Goal: Task Accomplishment & Management: Manage account settings

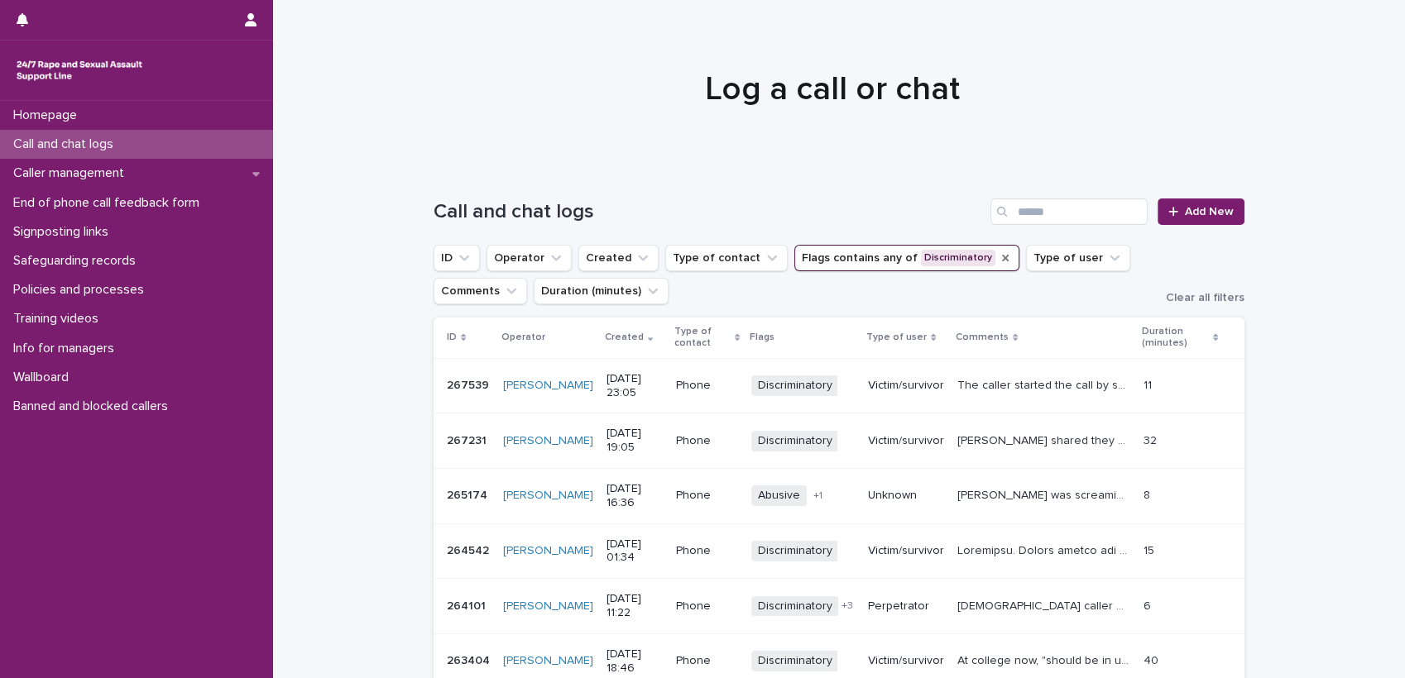
click at [999, 256] on icon "Flags" at bounding box center [1005, 258] width 13 height 13
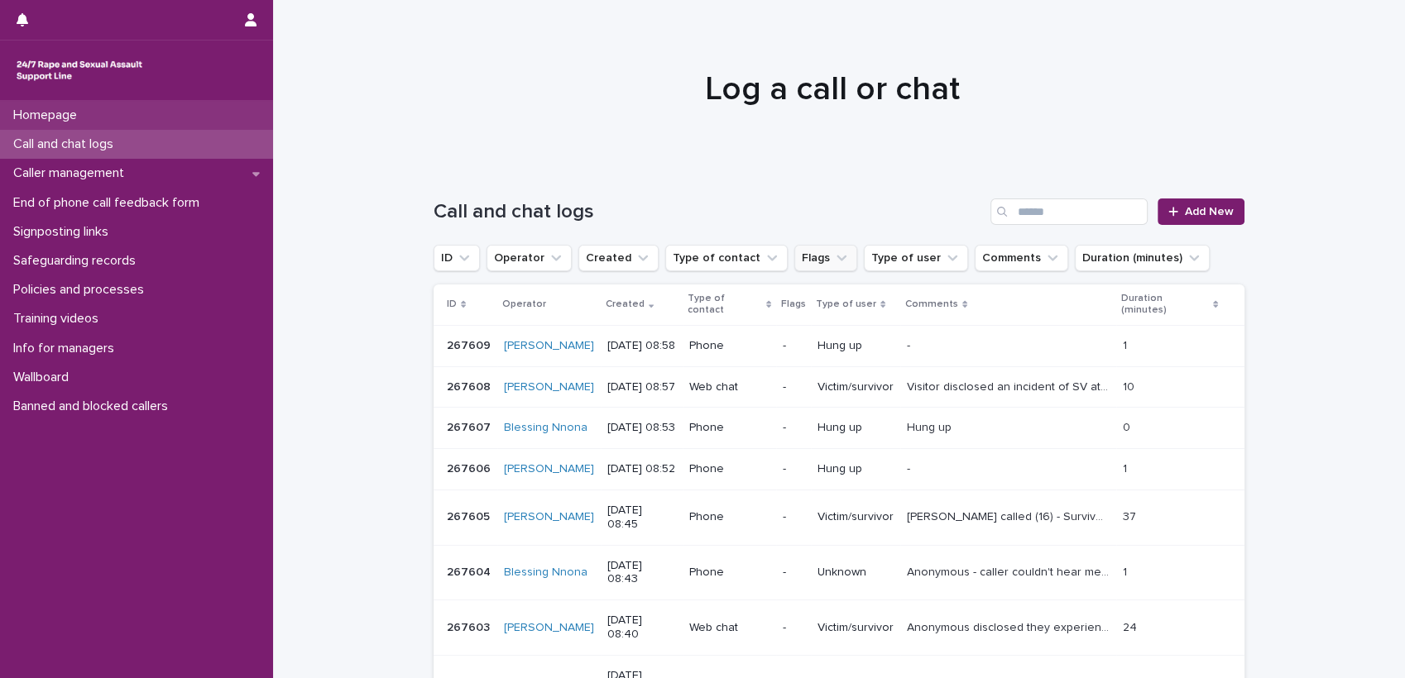
click at [56, 109] on p "Homepage" at bounding box center [49, 116] width 84 height 16
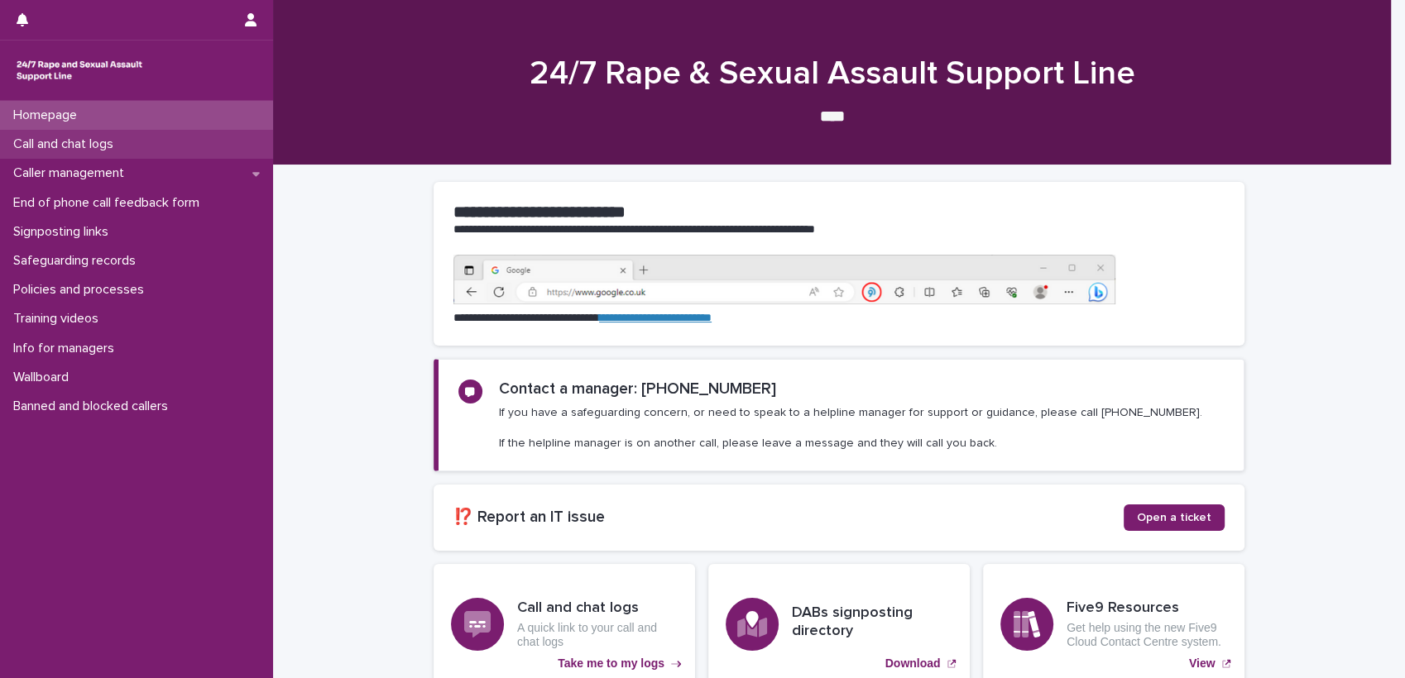
click at [93, 151] on p "Call and chat logs" at bounding box center [67, 145] width 120 height 16
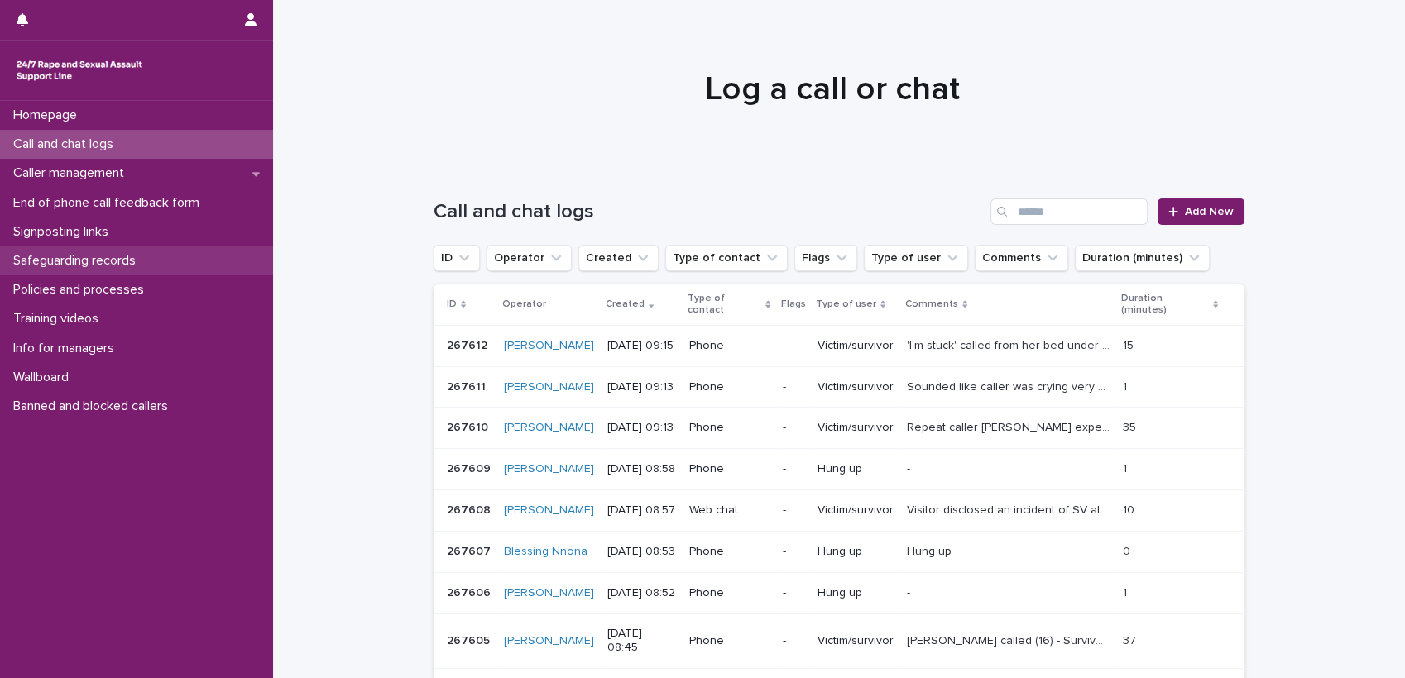
click at [73, 268] on p "Safeguarding records" at bounding box center [78, 261] width 142 height 16
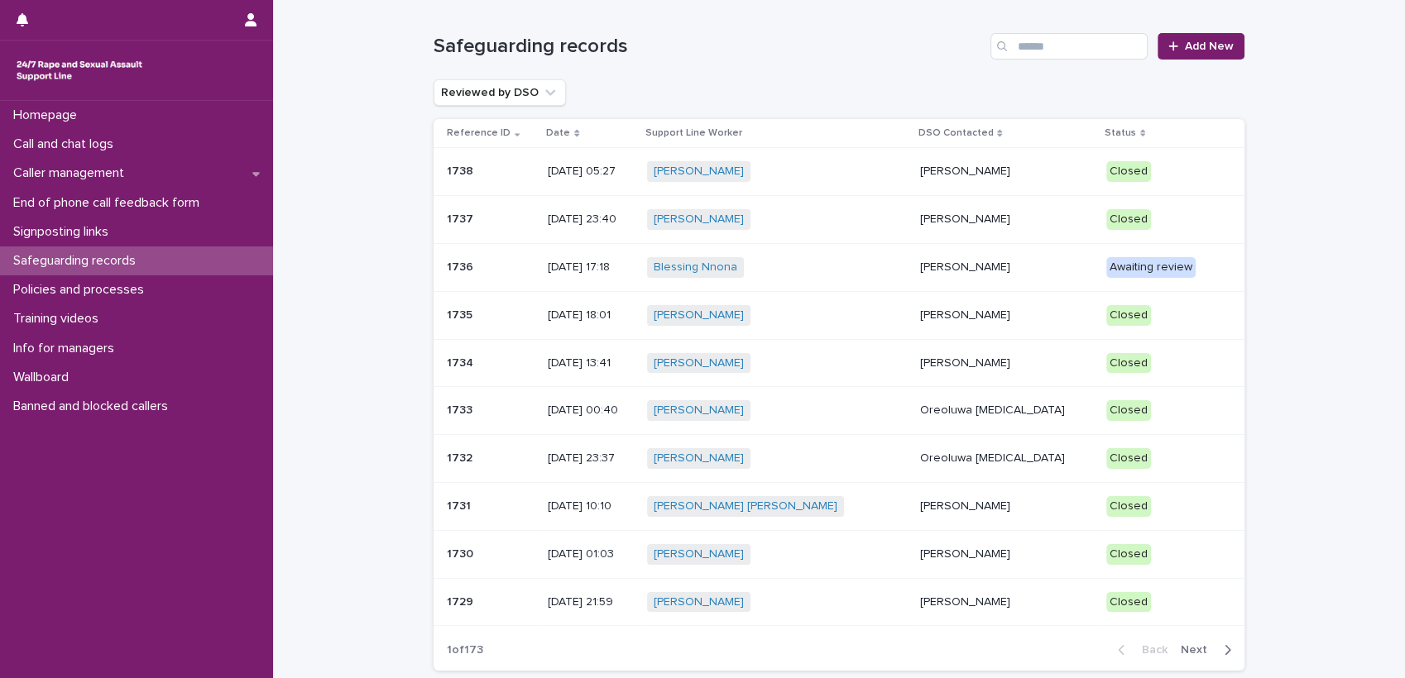
click at [929, 269] on p "[PERSON_NAME]" at bounding box center [1006, 268] width 174 height 14
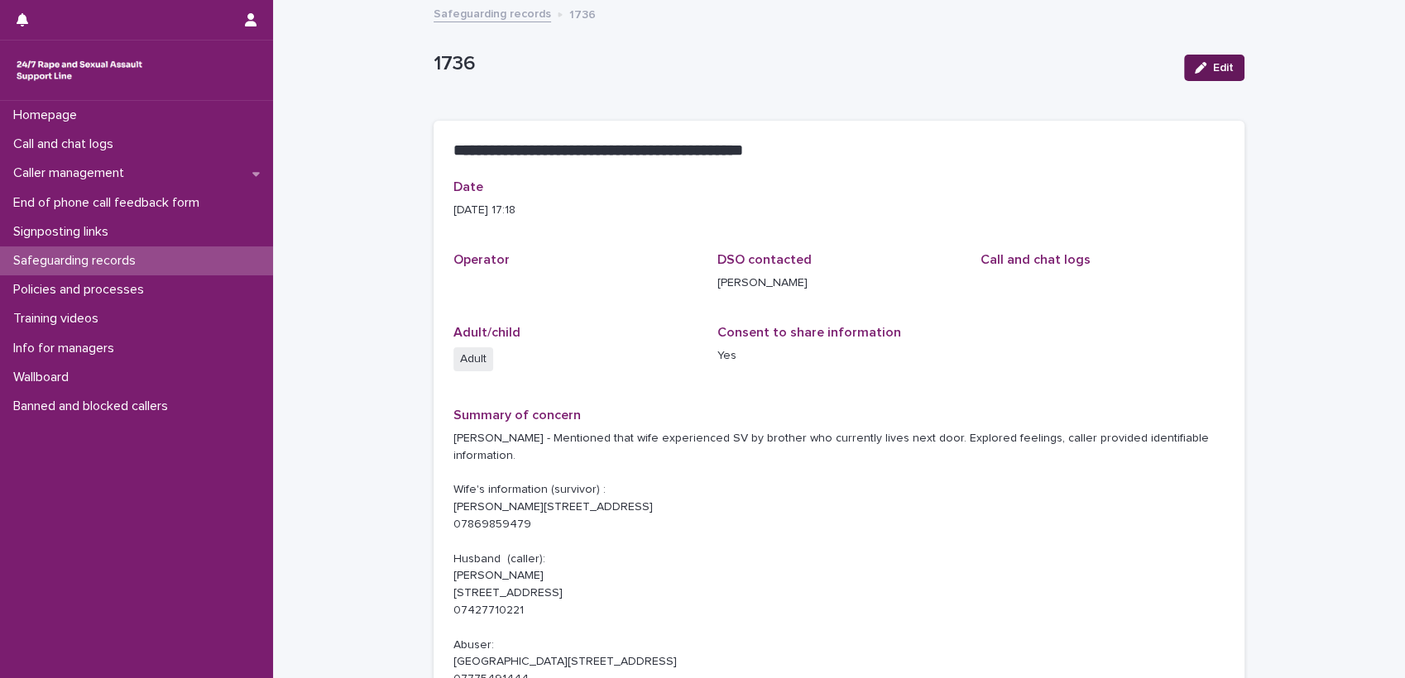
click at [1196, 69] on icon "button" at bounding box center [1201, 68] width 12 height 12
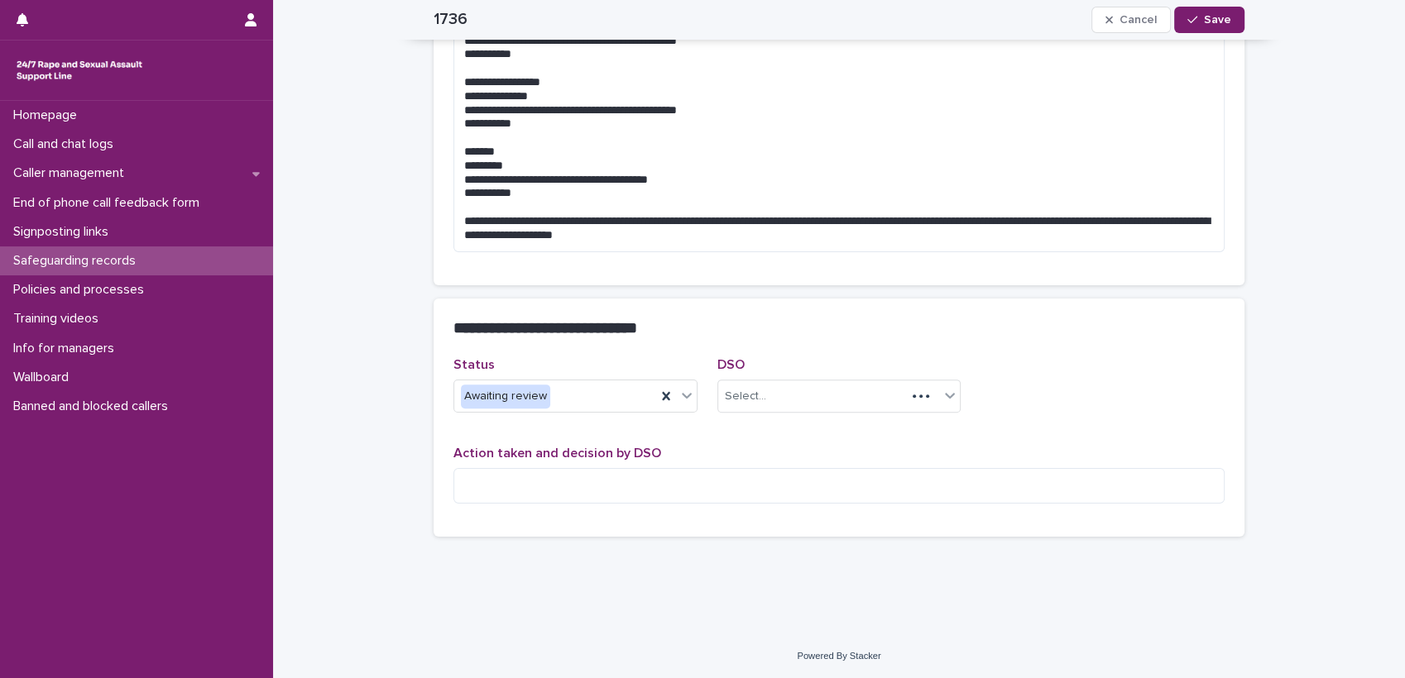
scroll to position [485, 0]
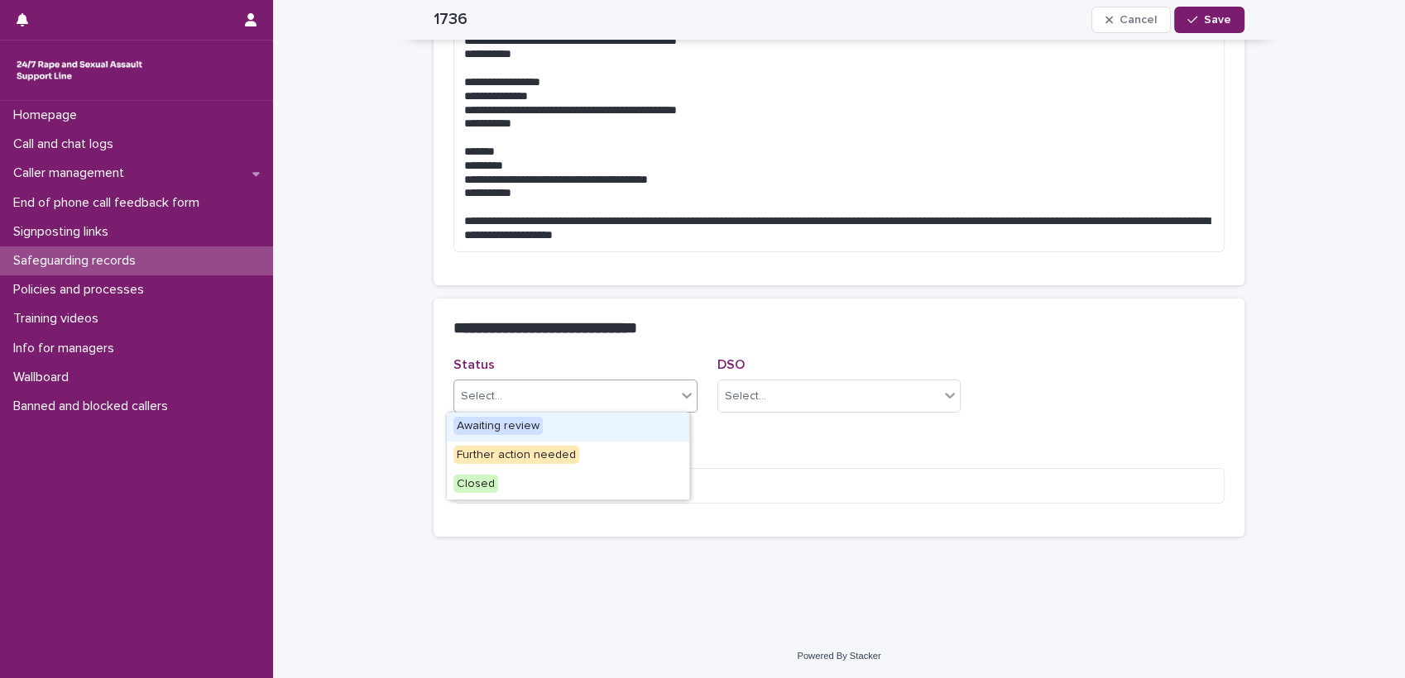
click at [683, 405] on div at bounding box center [687, 396] width 20 height 30
click at [611, 456] on div "Further action needed" at bounding box center [568, 456] width 242 height 29
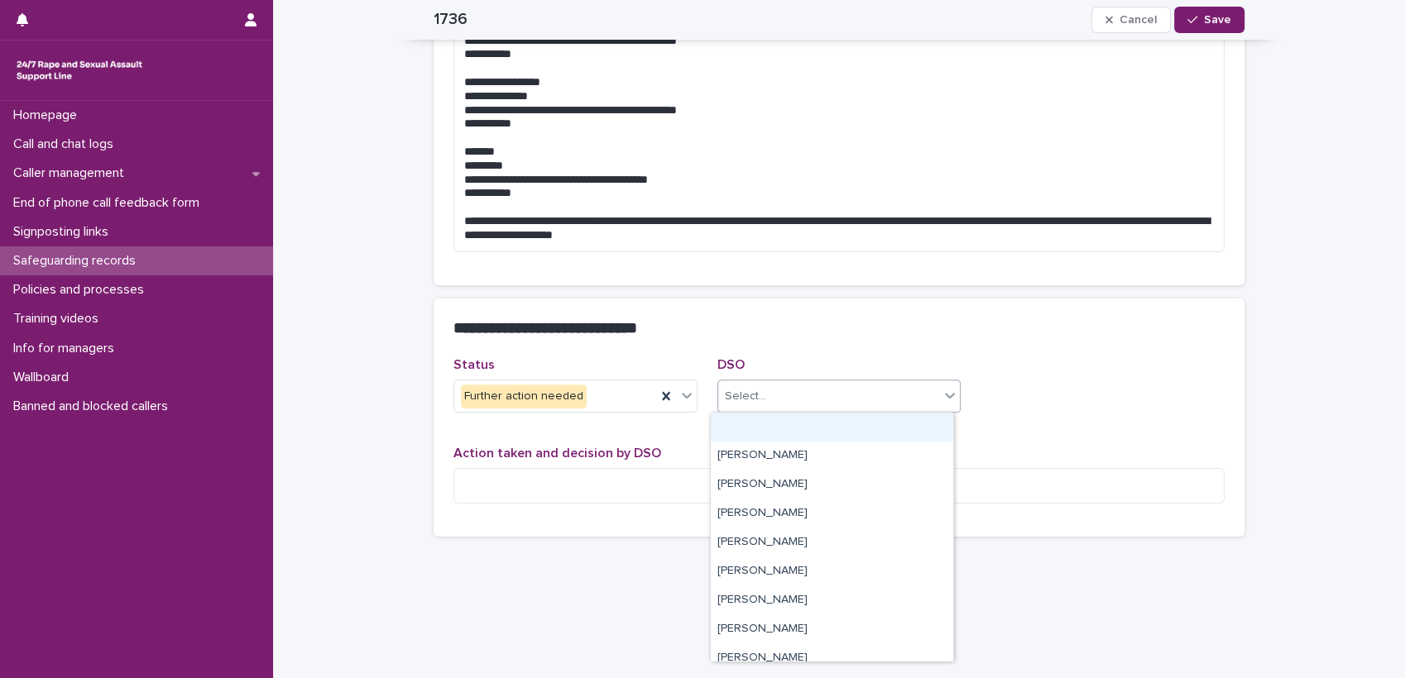
click at [797, 399] on div "Select..." at bounding box center [829, 396] width 222 height 27
click at [750, 573] on div "[PERSON_NAME]" at bounding box center [832, 572] width 242 height 29
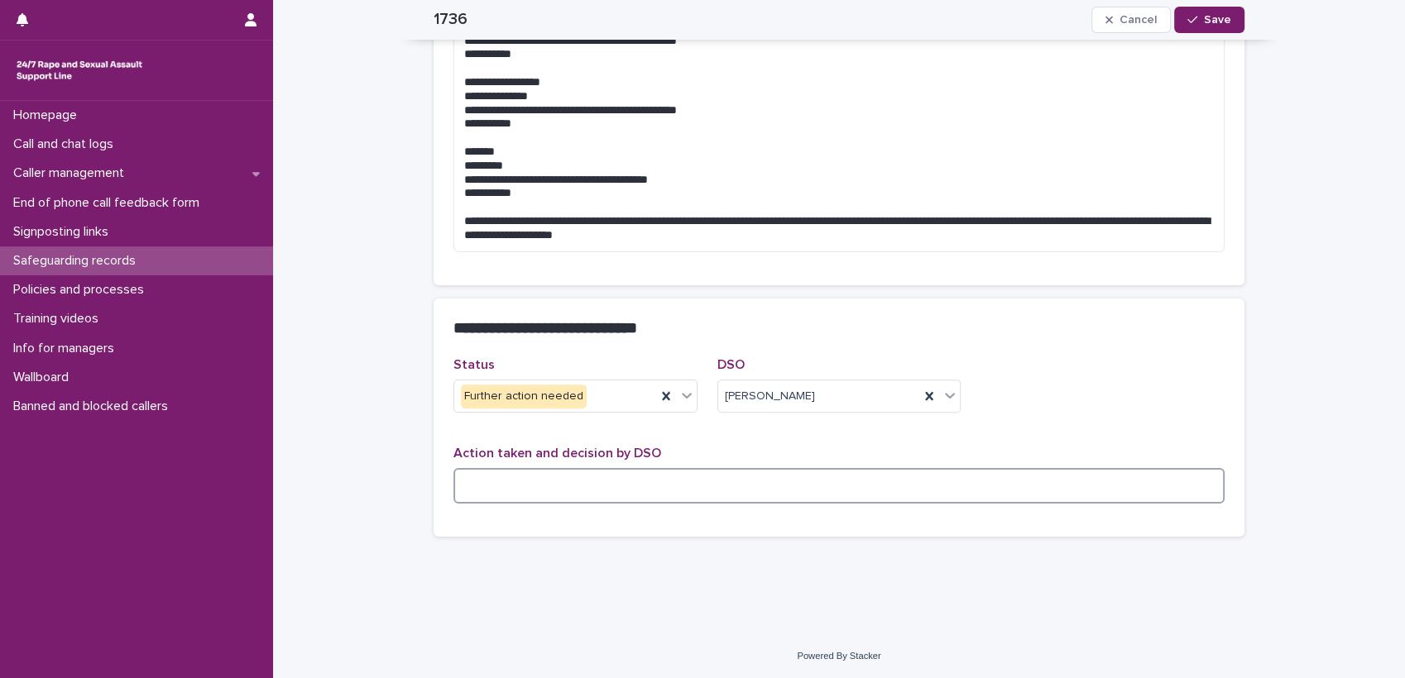
click at [693, 486] on textarea at bounding box center [838, 486] width 771 height 36
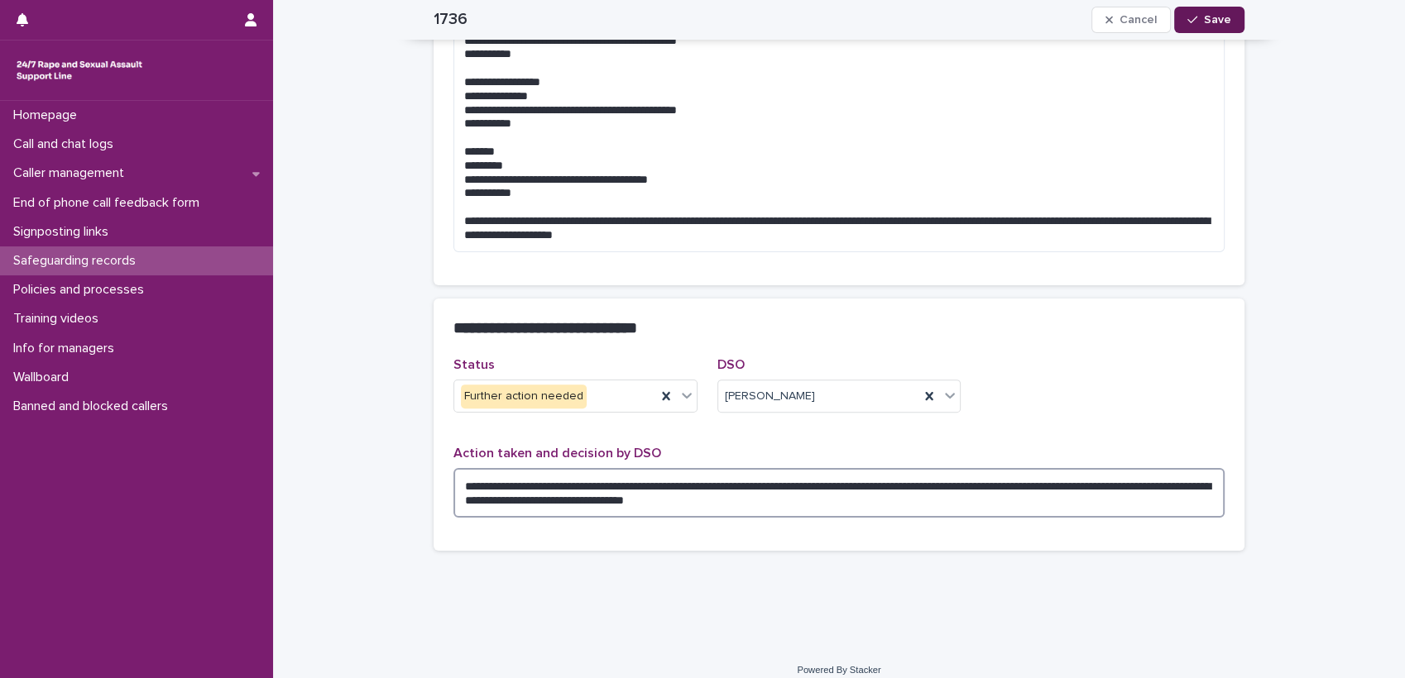
type textarea "**********"
click at [1210, 16] on span "Save" at bounding box center [1217, 20] width 27 height 12
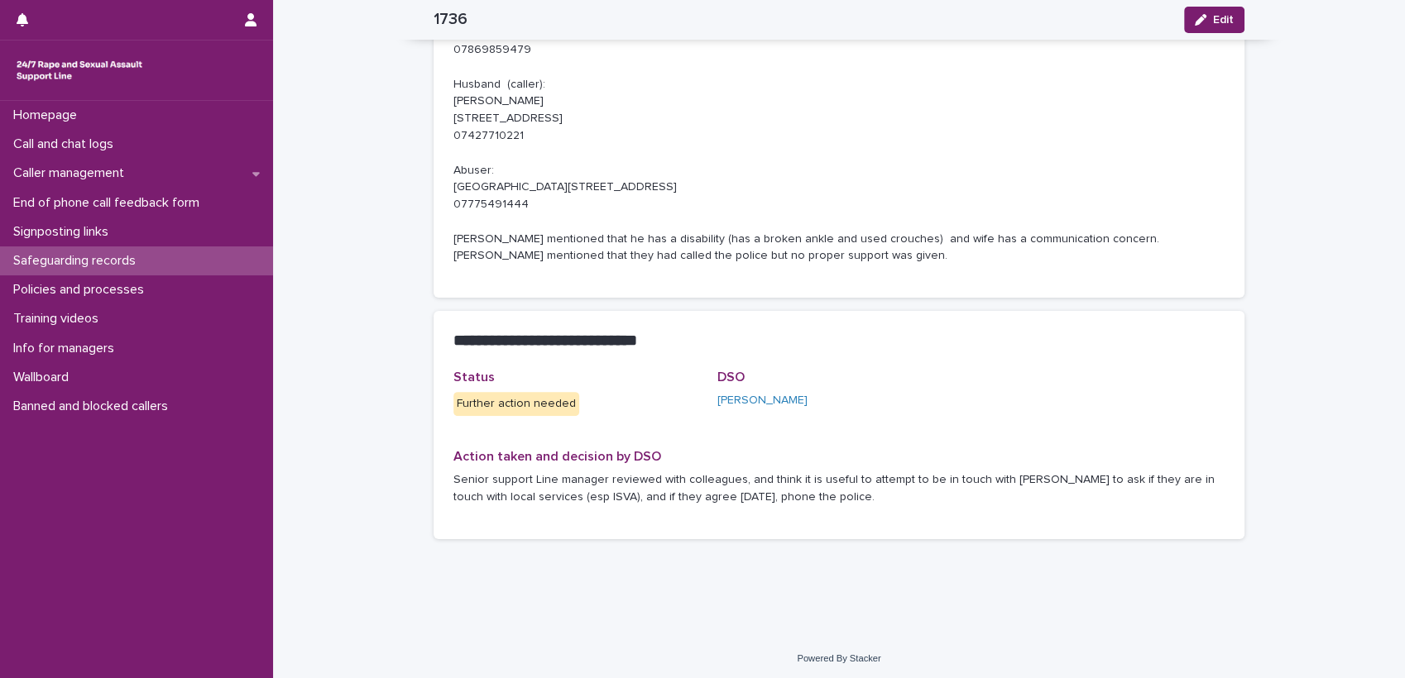
scroll to position [488, 0]
click at [1214, 16] on span "Edit" at bounding box center [1223, 20] width 21 height 12
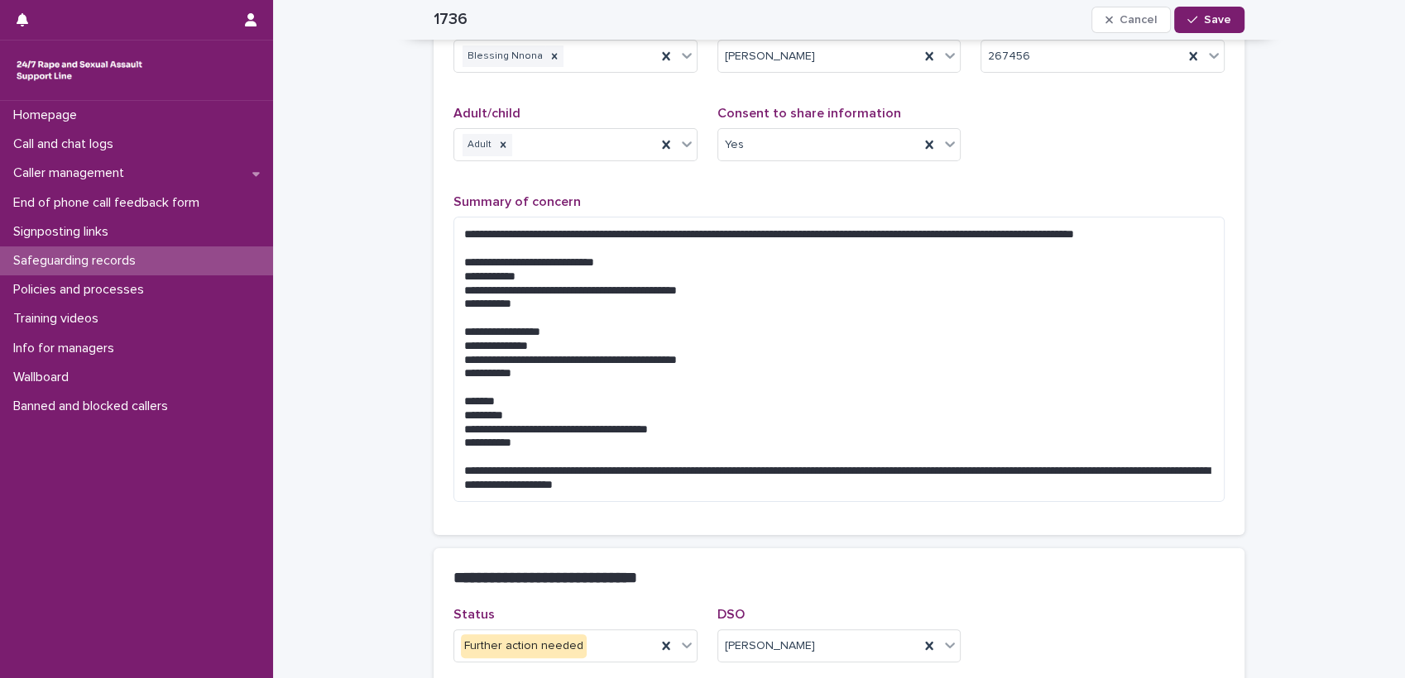
scroll to position [499, 0]
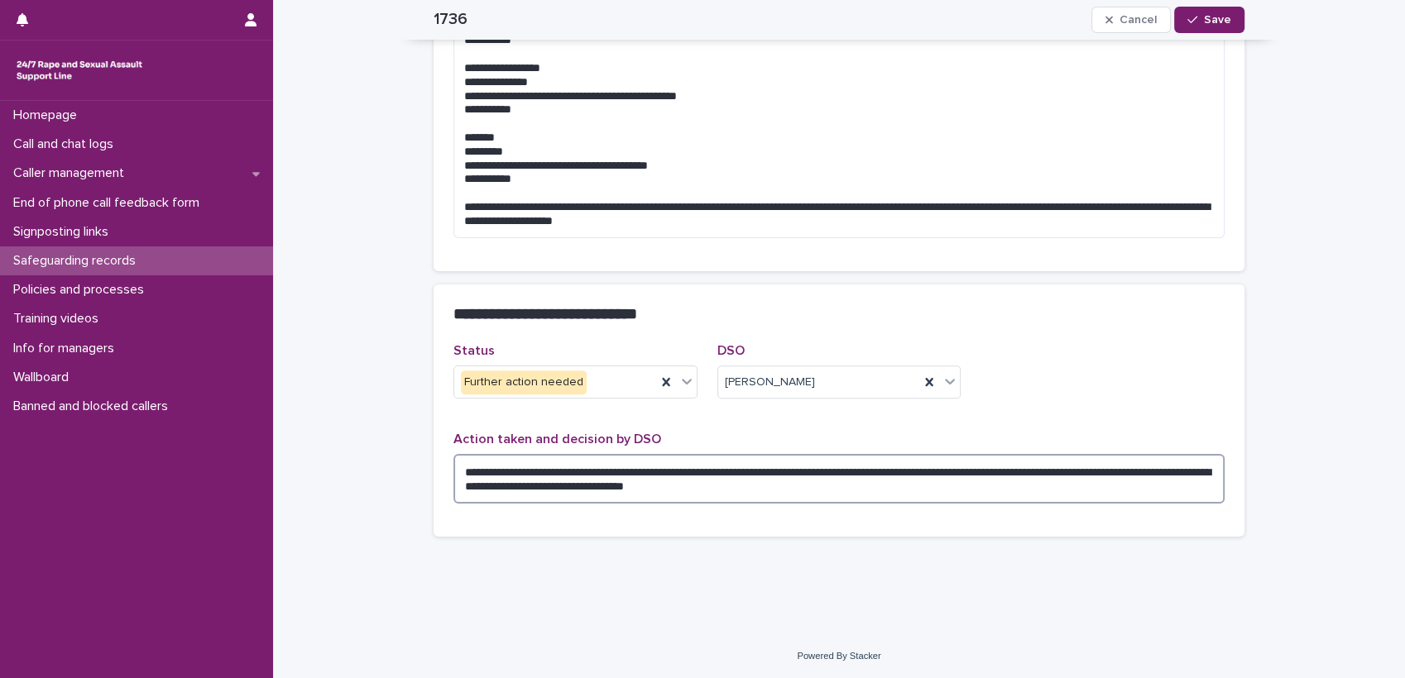
click at [456, 467] on textarea "**********" at bounding box center [838, 479] width 771 height 50
type textarea "**********"
click at [1211, 22] on span "Save" at bounding box center [1217, 20] width 27 height 12
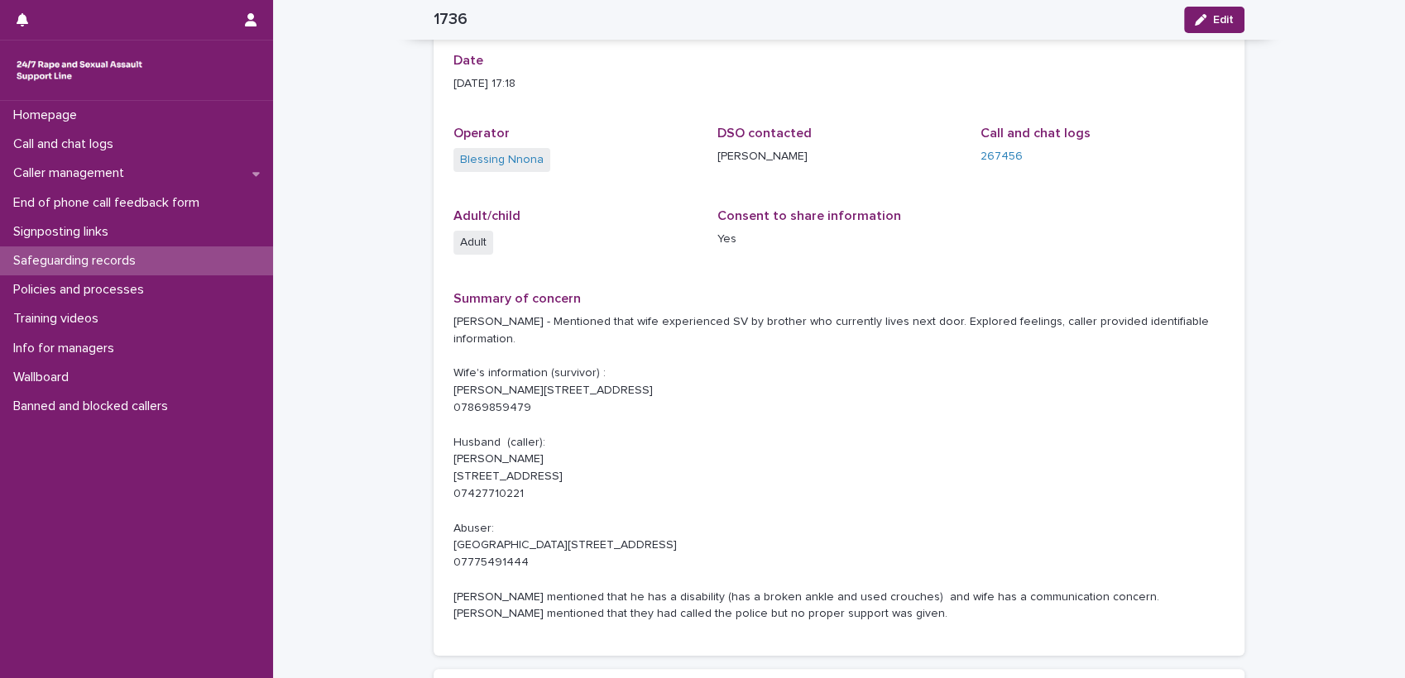
scroll to position [73, 0]
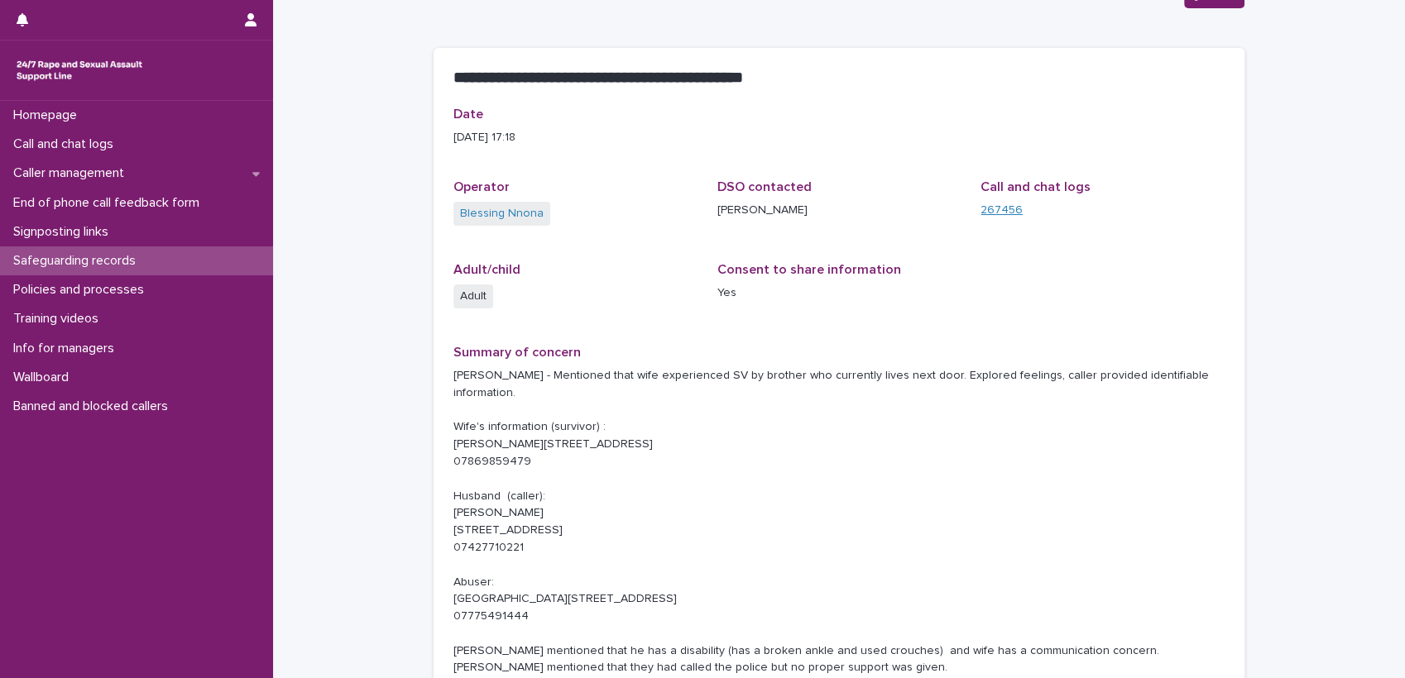
click at [991, 207] on link "267456" at bounding box center [1001, 210] width 42 height 17
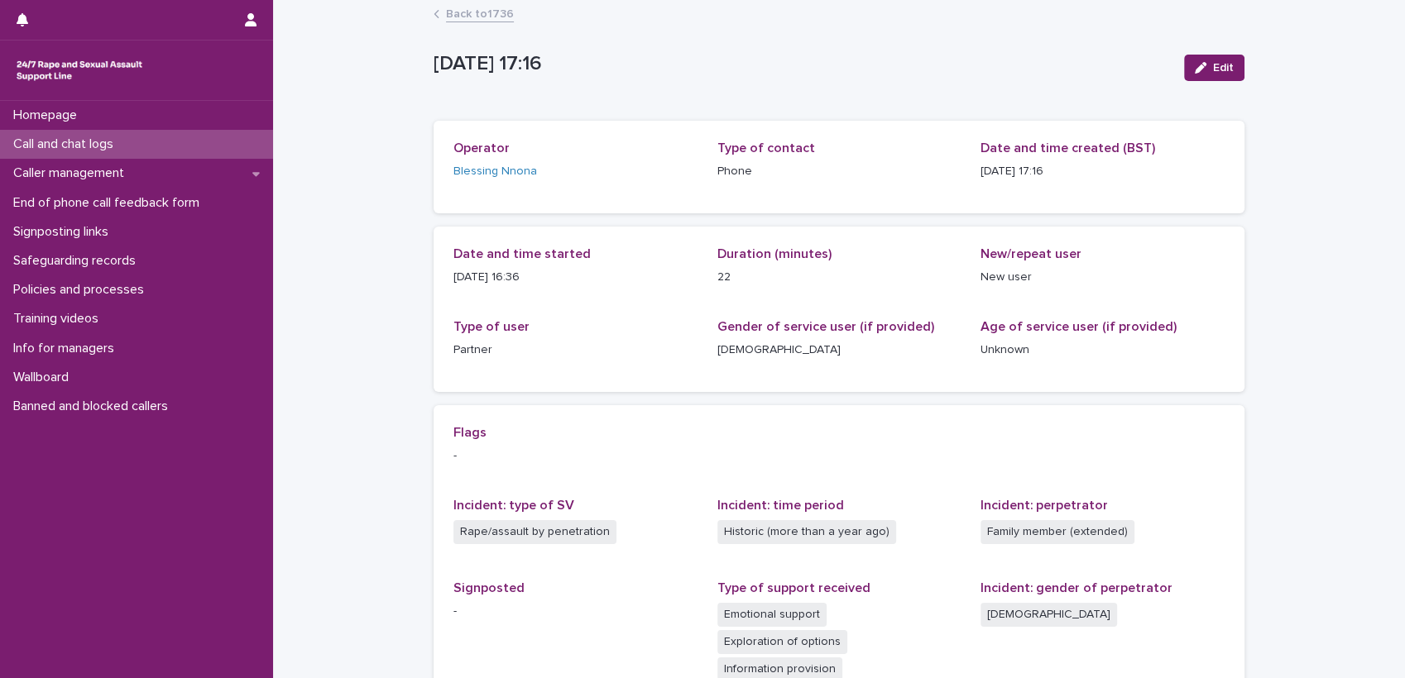
click at [482, 9] on link "Back to 1736" at bounding box center [480, 12] width 68 height 19
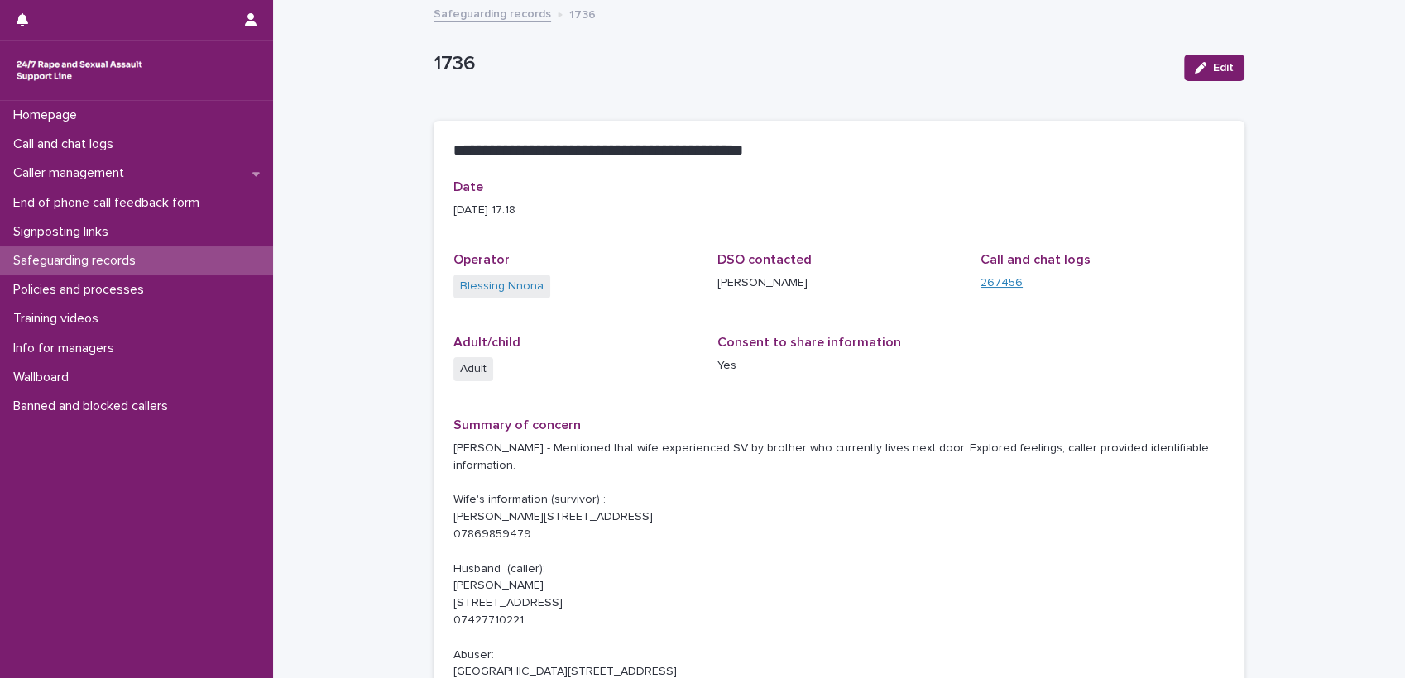
click at [1005, 281] on link "267456" at bounding box center [1001, 283] width 42 height 17
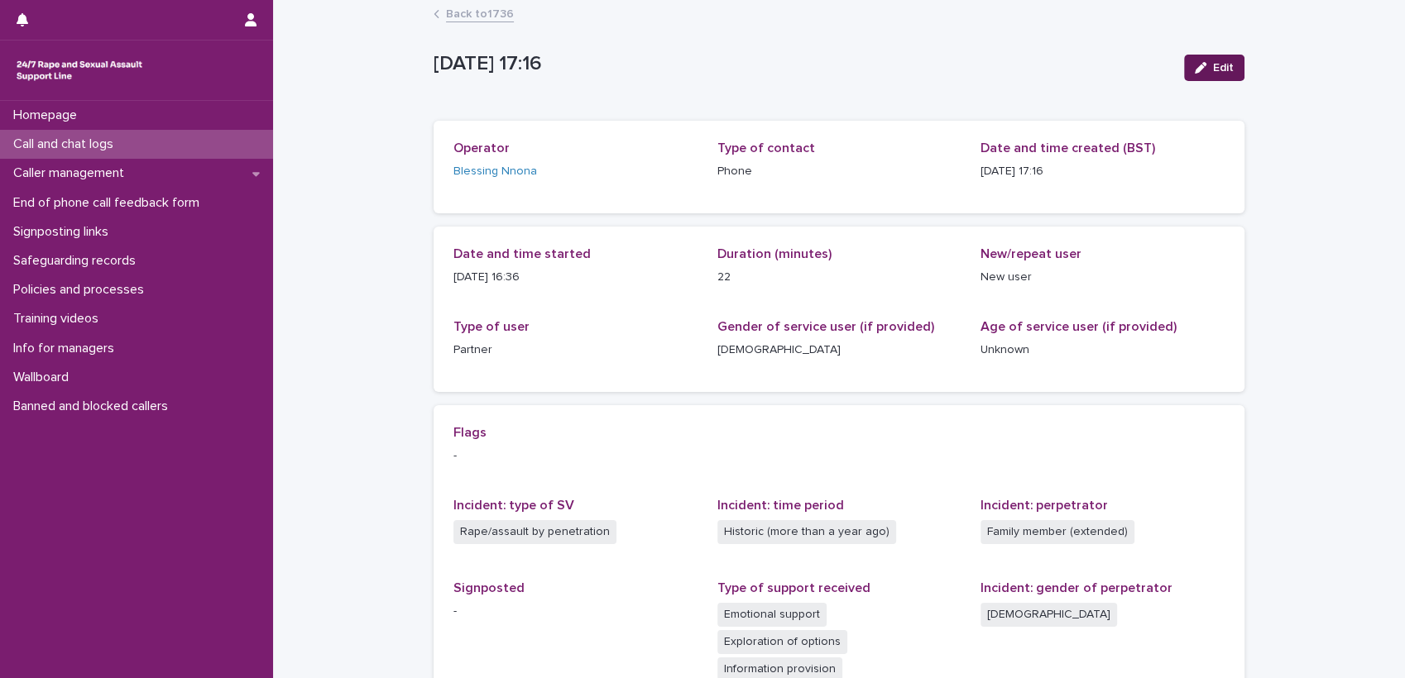
click at [1204, 72] on div "button" at bounding box center [1204, 68] width 18 height 12
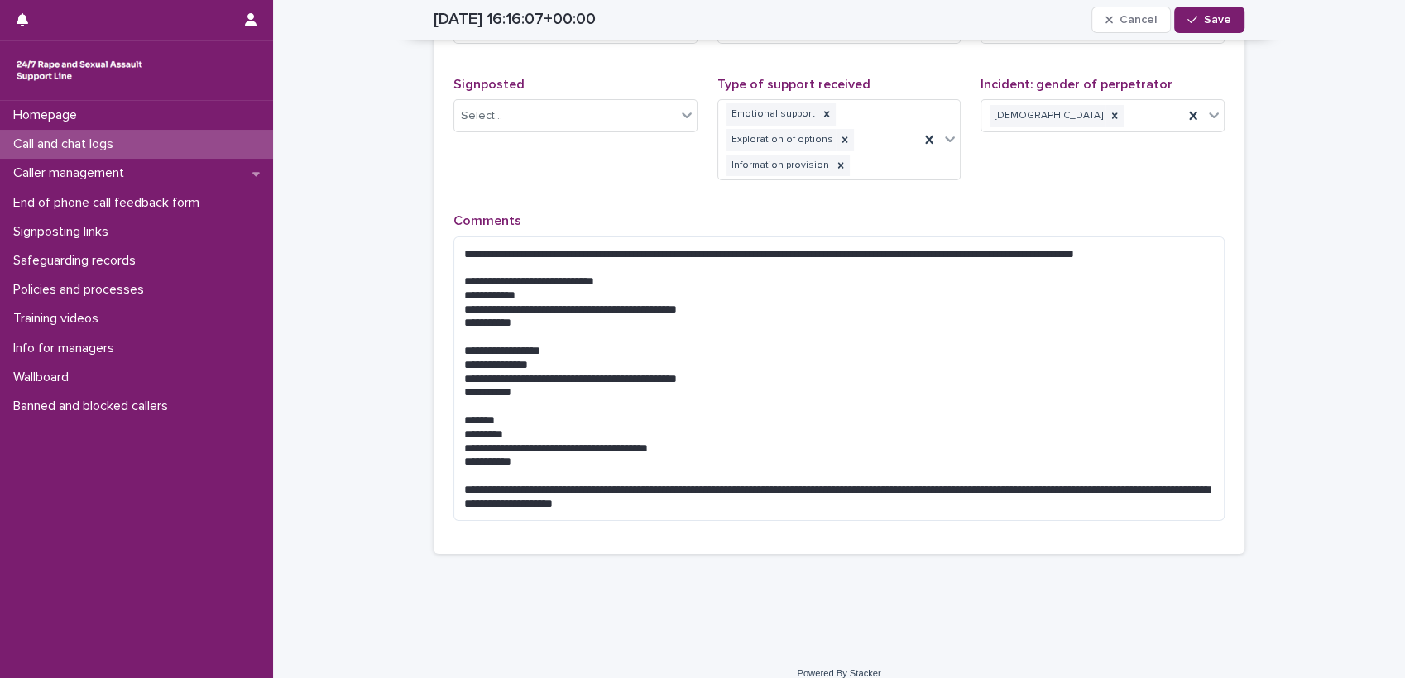
scroll to position [576, 0]
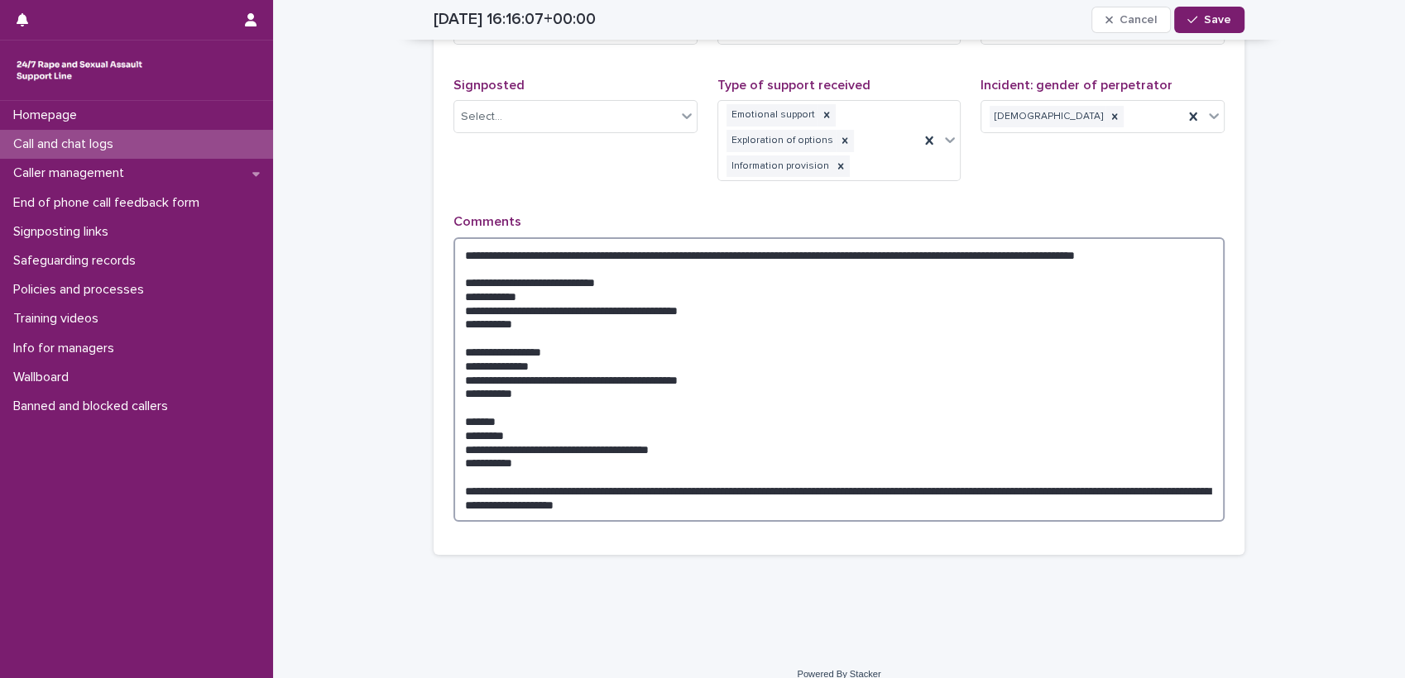
drag, startPoint x: 543, startPoint y: 459, endPoint x: 458, endPoint y: 279, distance: 199.1
click at [458, 279] on textarea "**********" at bounding box center [838, 379] width 771 height 285
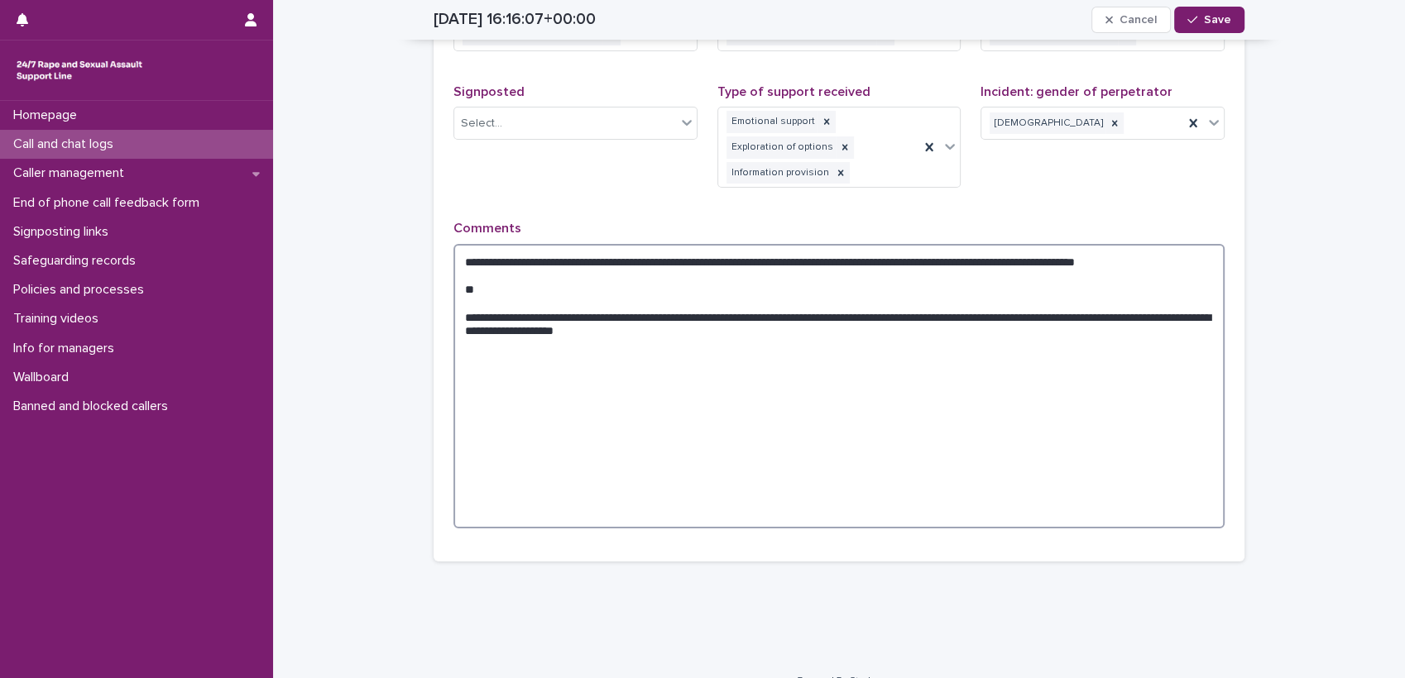
scroll to position [414, 0]
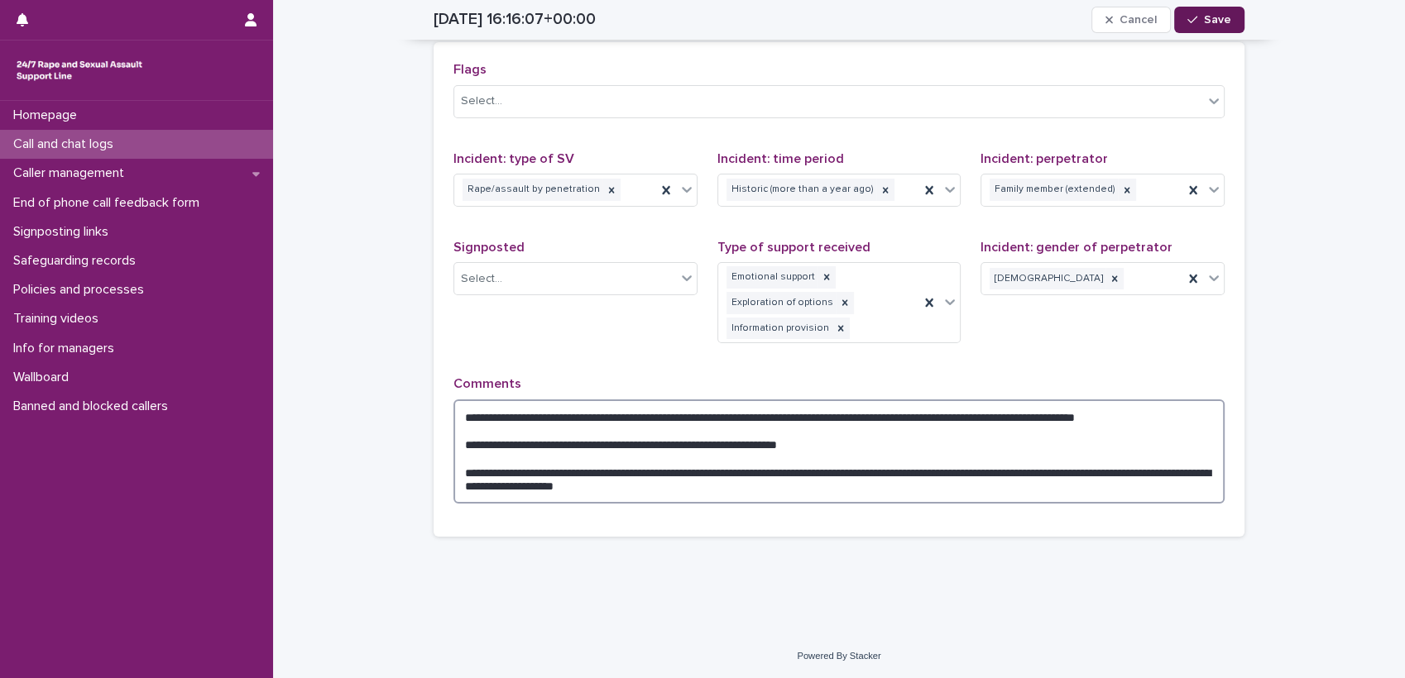
type textarea "**********"
click at [1199, 29] on button "Save" at bounding box center [1209, 20] width 70 height 26
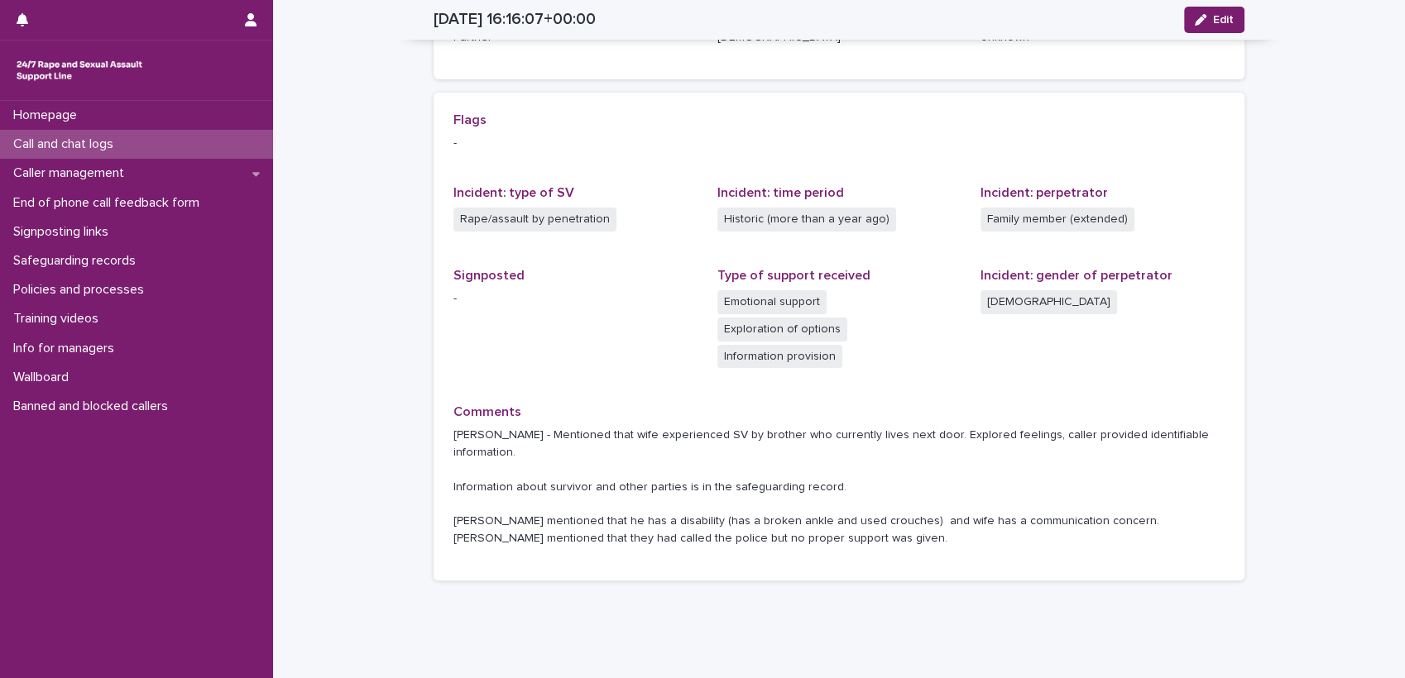
scroll to position [0, 0]
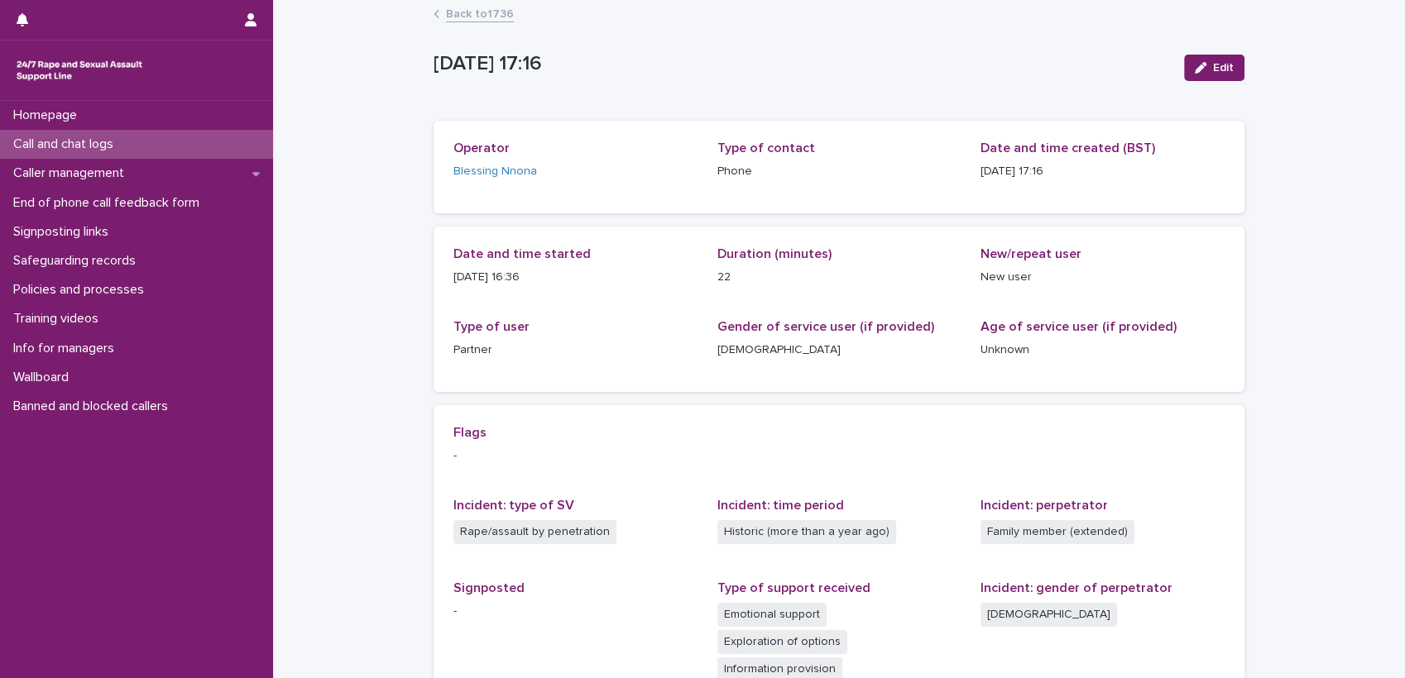
click at [456, 19] on link "Back to 1736" at bounding box center [480, 12] width 68 height 19
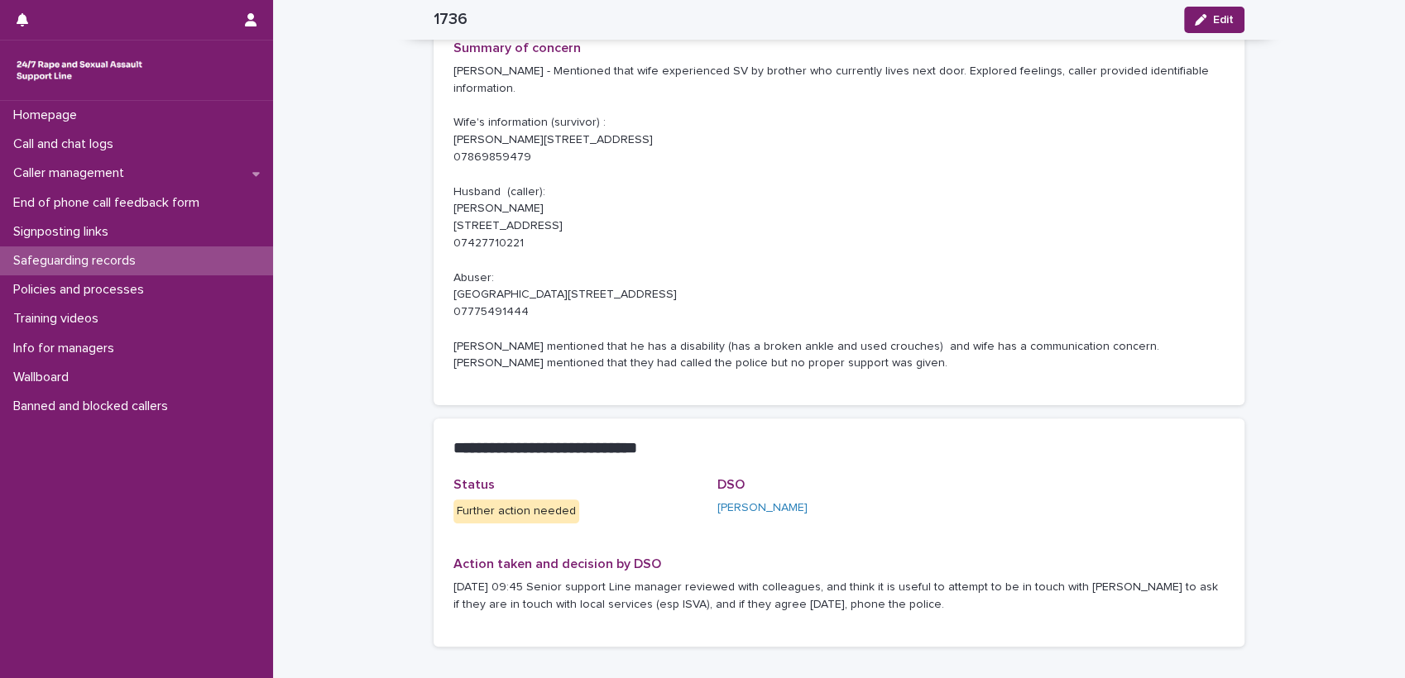
scroll to position [506, 0]
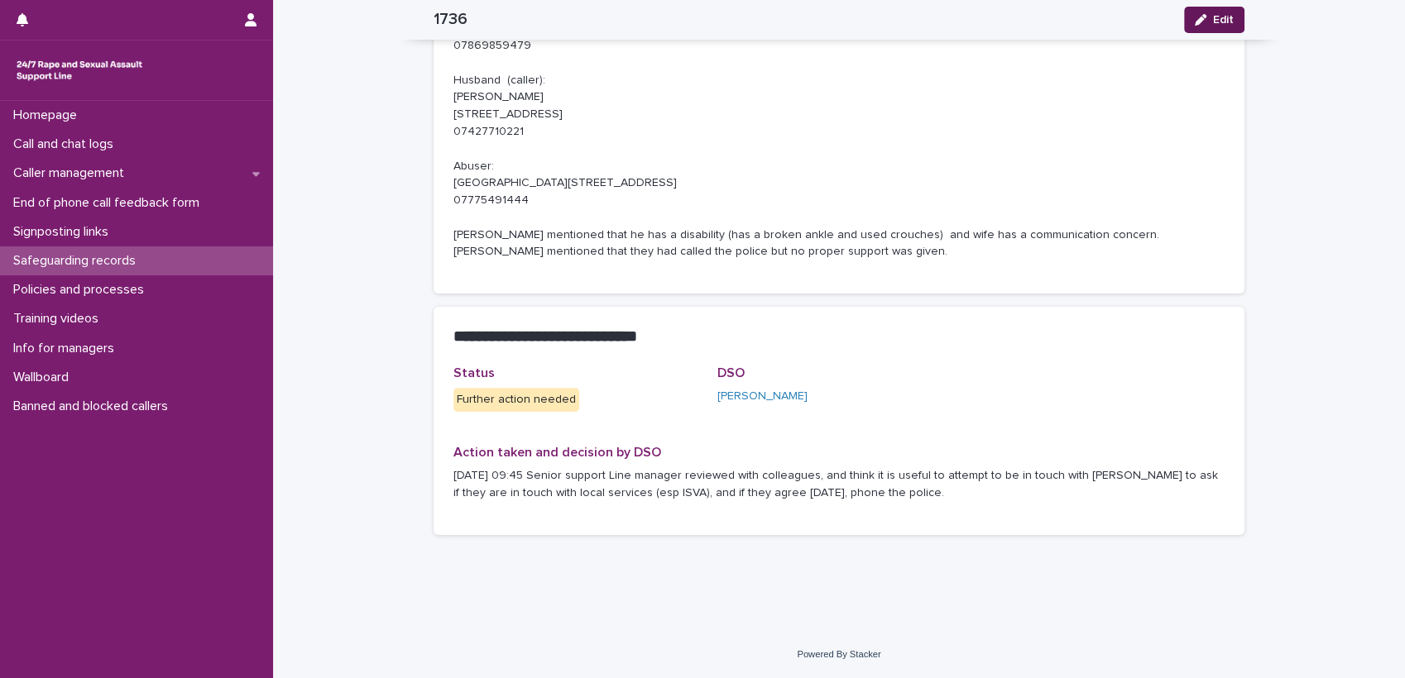
click at [1213, 23] on span "Edit" at bounding box center [1223, 20] width 21 height 12
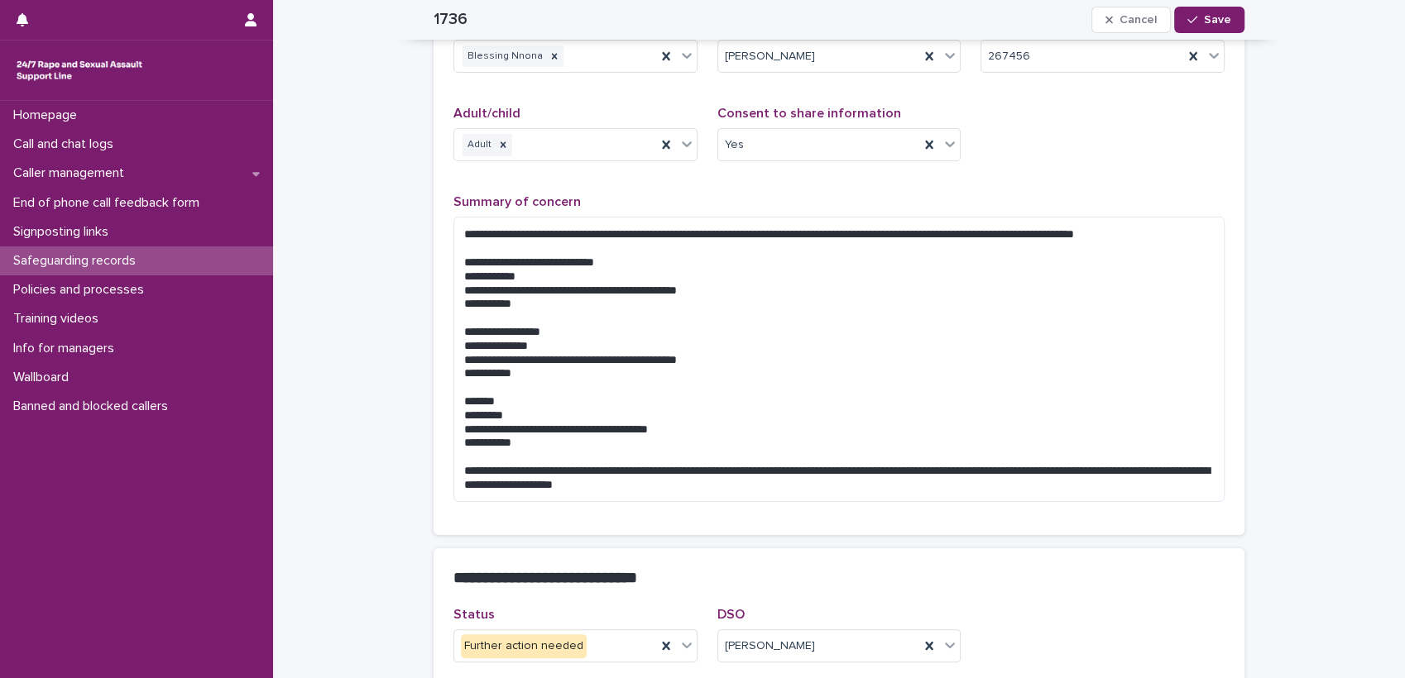
scroll to position [499, 0]
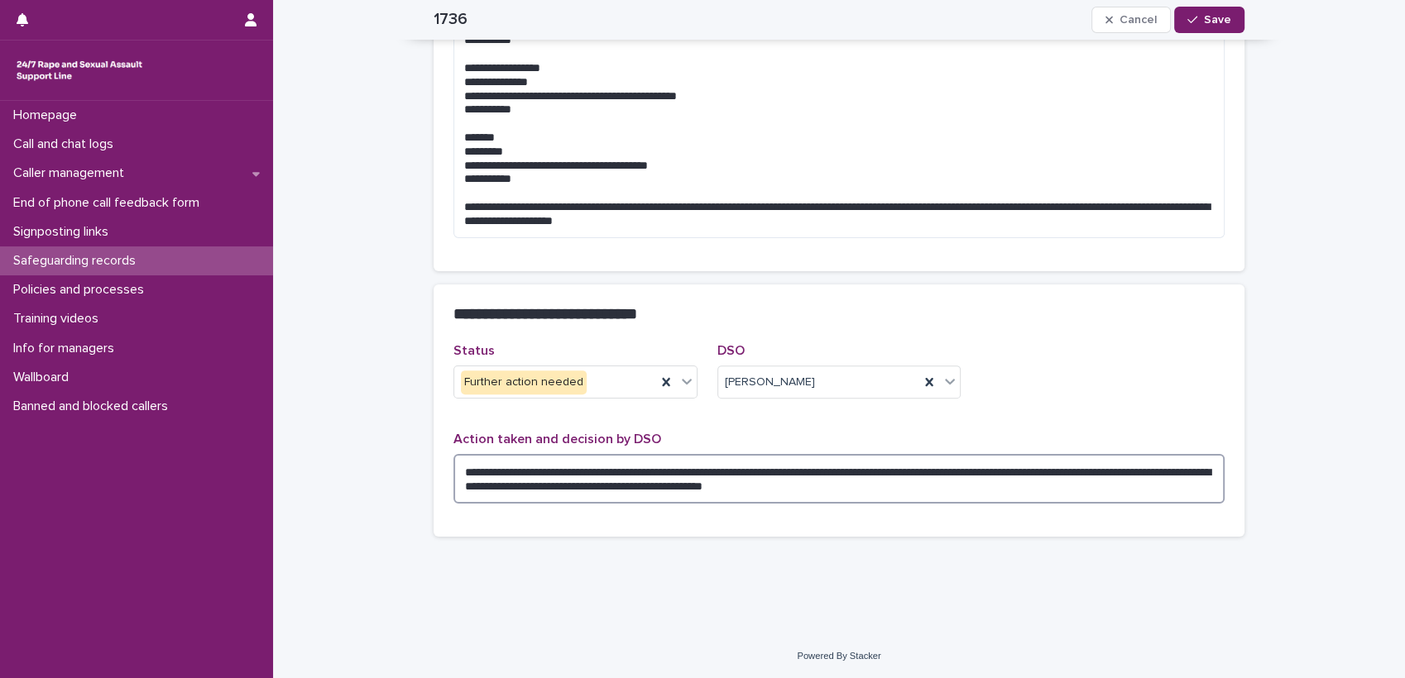
click at [727, 483] on textarea "**********" at bounding box center [838, 479] width 771 height 50
type textarea "**********"
click at [1192, 17] on div "button" at bounding box center [1195, 20] width 17 height 12
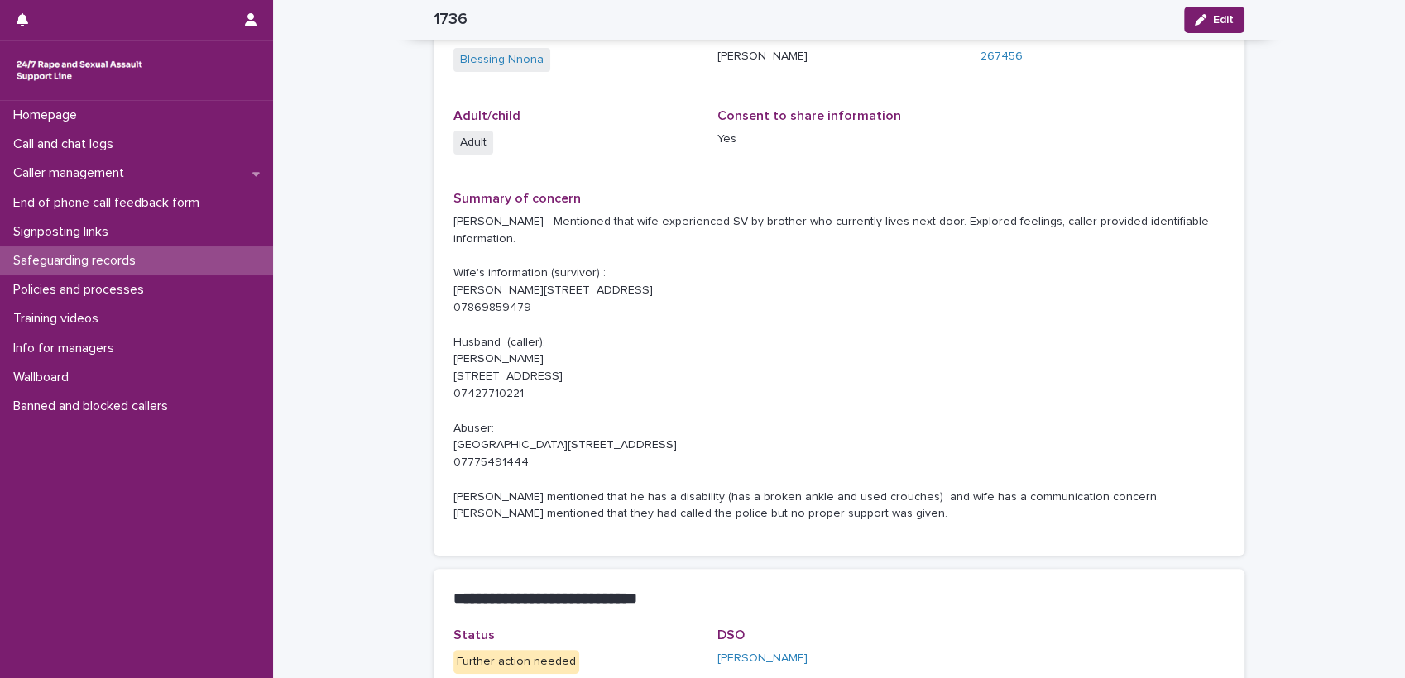
scroll to position [228, 0]
drag, startPoint x: 443, startPoint y: 389, endPoint x: 476, endPoint y: 389, distance: 32.3
click at [476, 389] on div "Date [DATE] 17:18 Operator Blessing Nnona DSO contacted [PERSON_NAME] Call and …" at bounding box center [839, 253] width 811 height 603
click at [1195, 16] on icon "button" at bounding box center [1201, 20] width 12 height 12
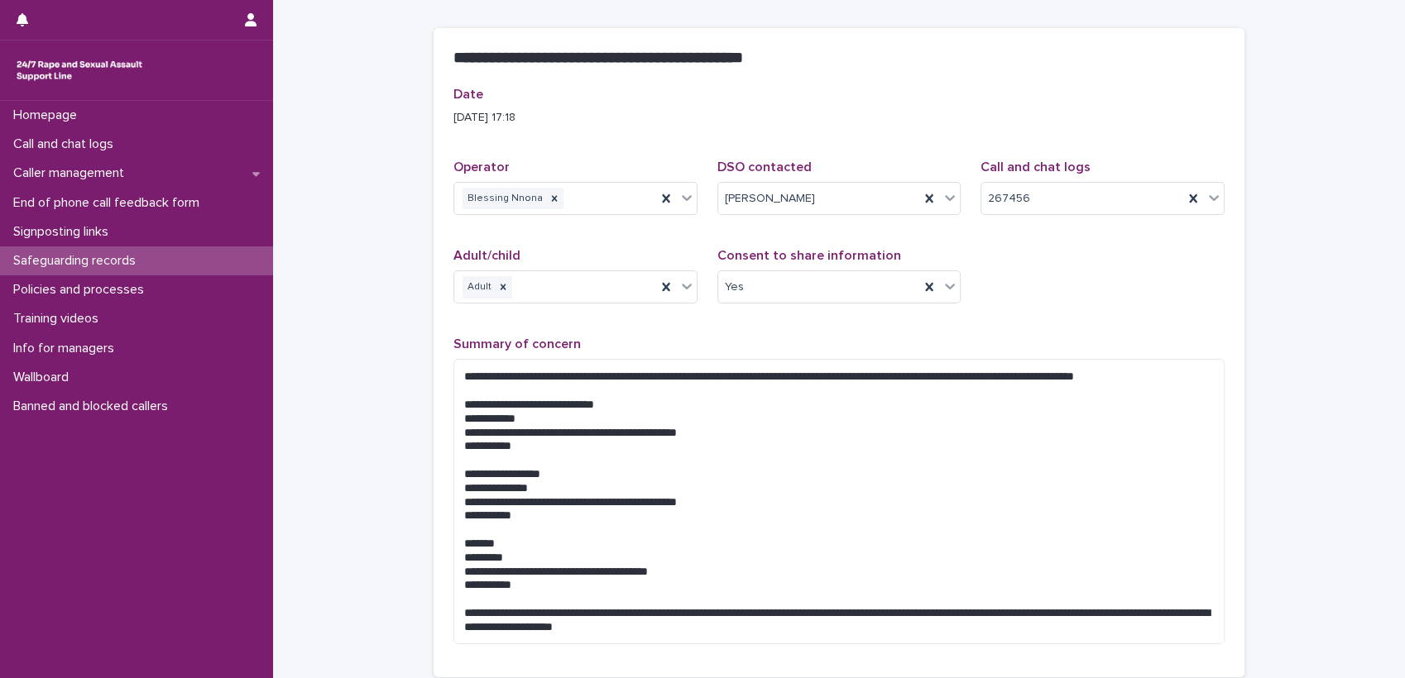
scroll to position [499, 0]
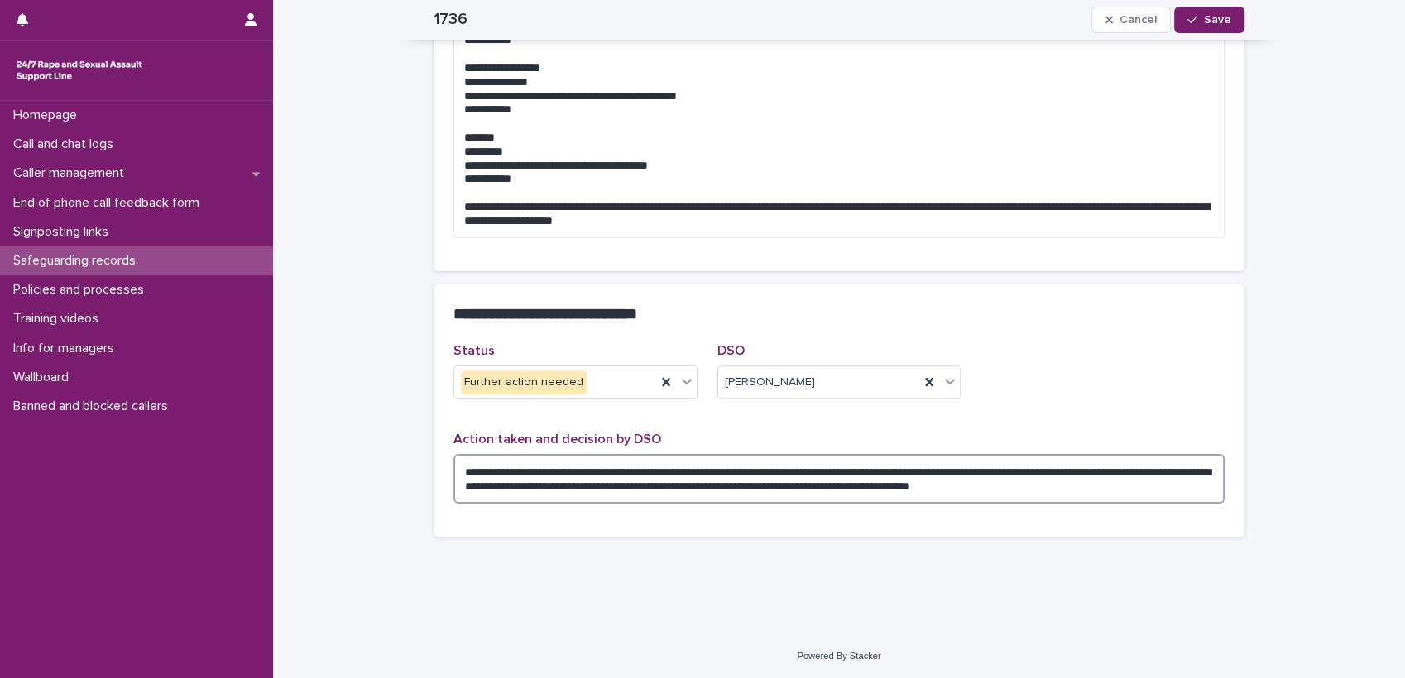
click at [1170, 491] on textarea "**********" at bounding box center [838, 479] width 771 height 50
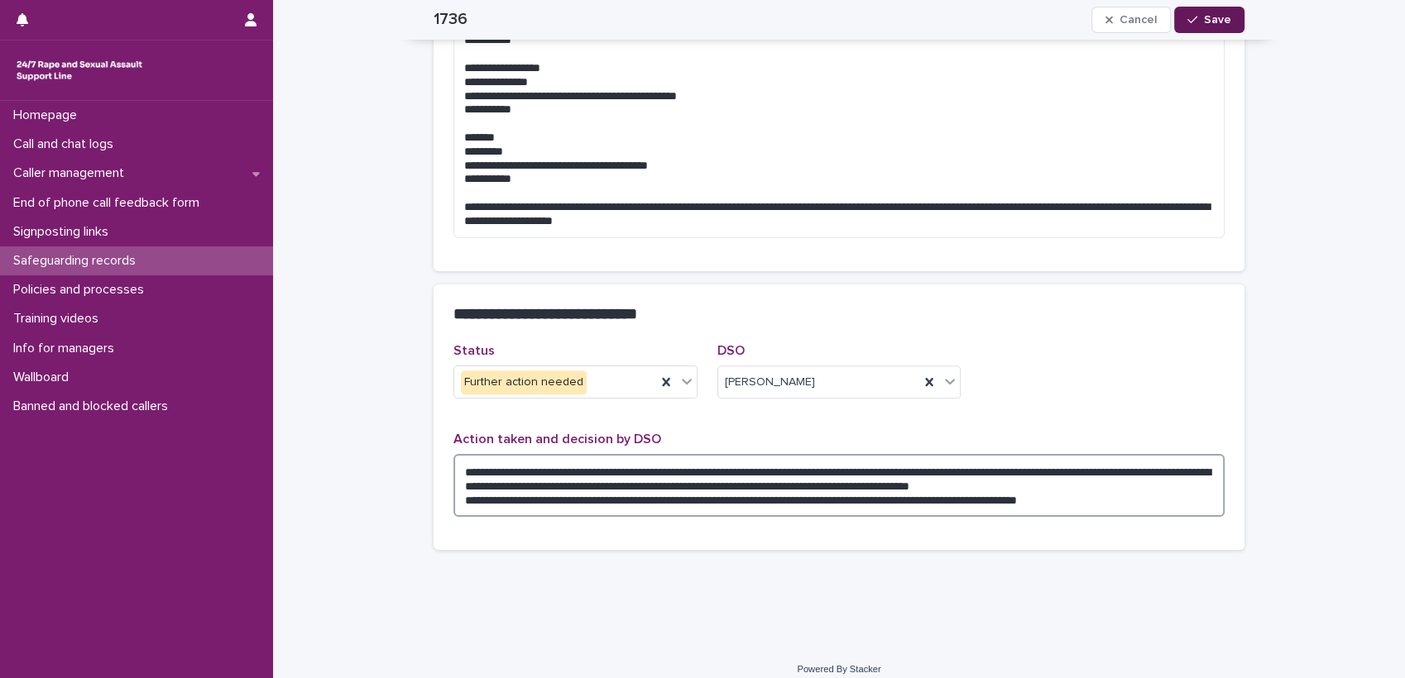
type textarea "**********"
click at [1220, 26] on button "Save" at bounding box center [1209, 20] width 70 height 26
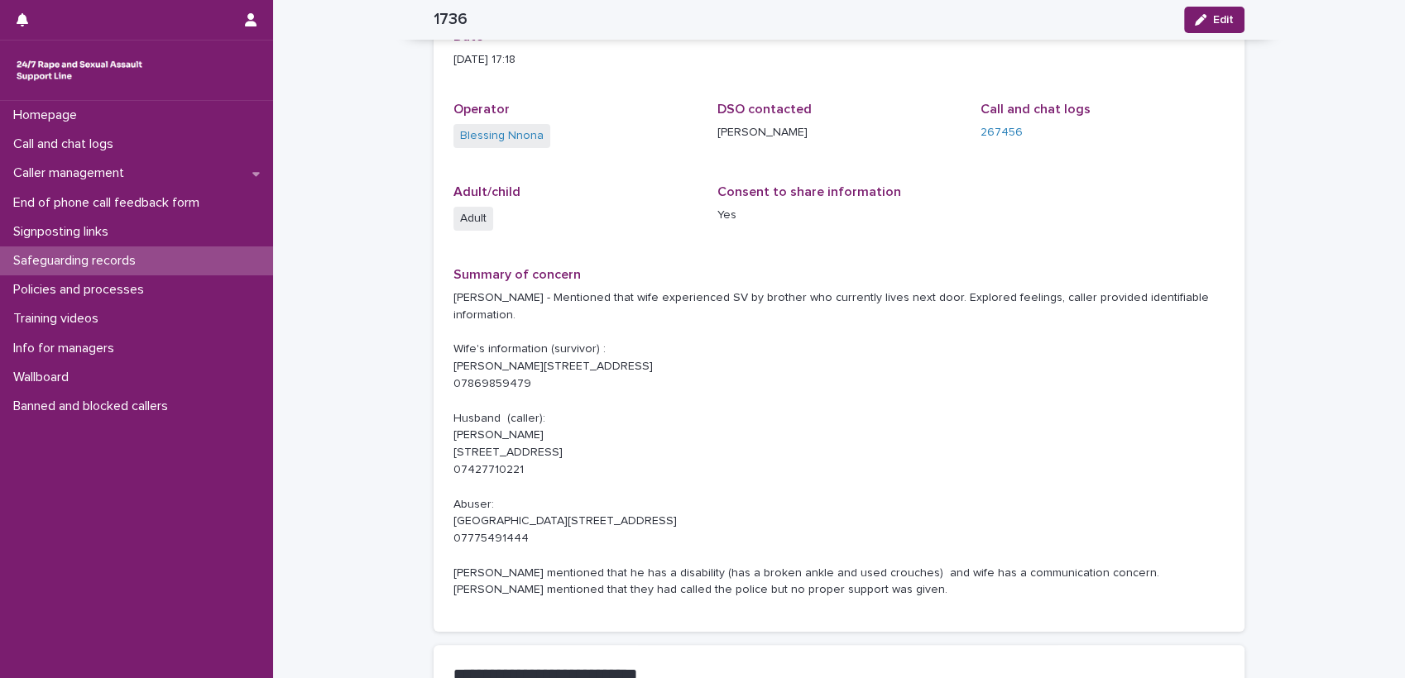
scroll to position [0, 0]
